Goal: Task Accomplishment & Management: Manage account settings

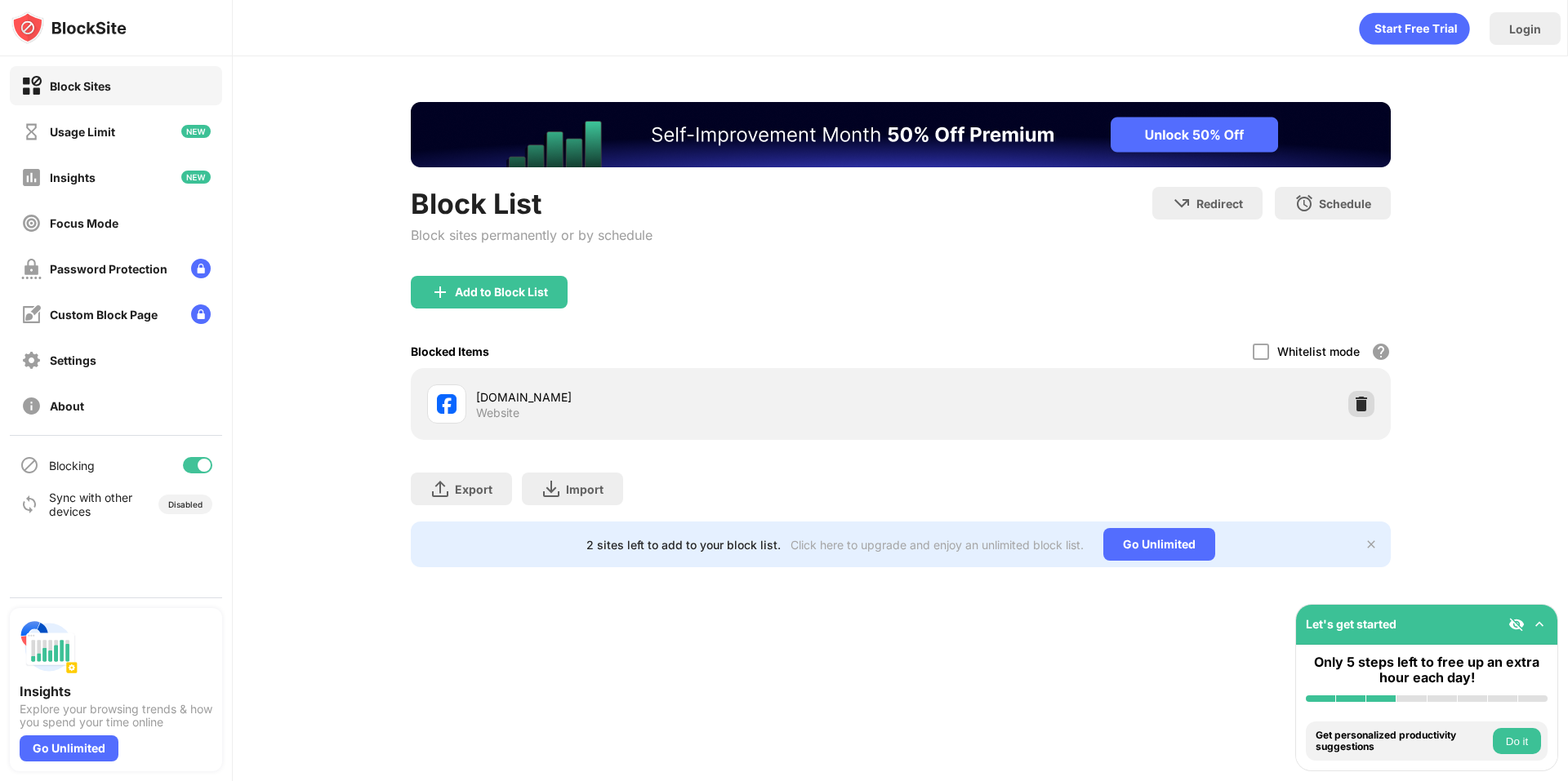
click at [1361, 396] on img at bounding box center [1361, 403] width 16 height 16
